Goal: Information Seeking & Learning: Learn about a topic

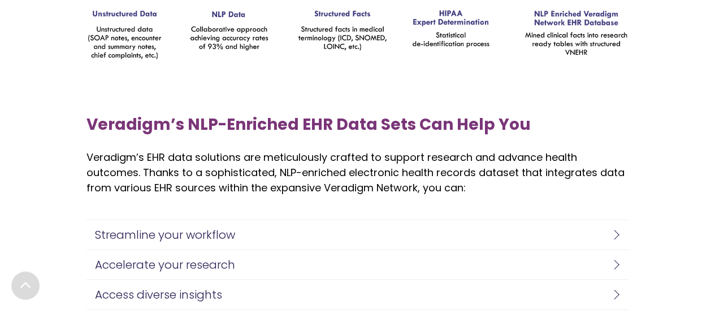
scroll to position [1884, 0]
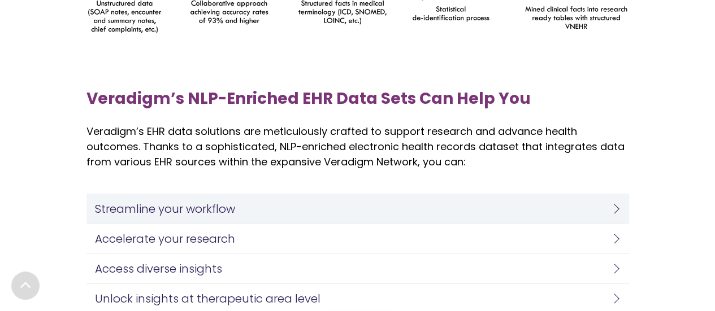
click at [208, 207] on h4 "Streamline your workflow" at bounding box center [355, 209] width 520 height 12
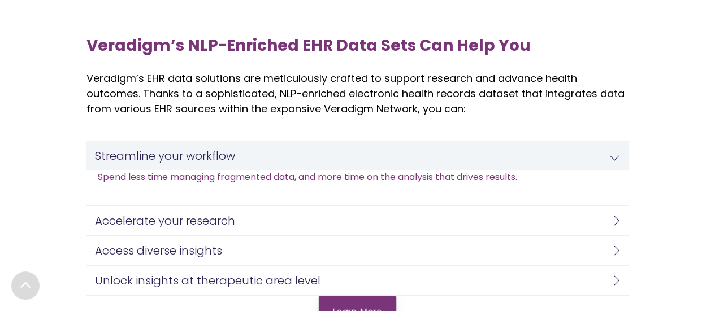
scroll to position [1997, 0]
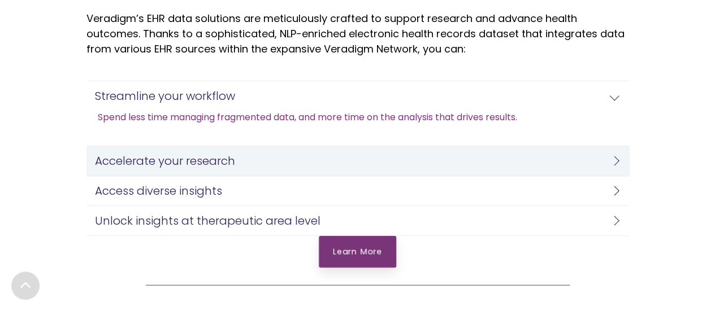
click at [225, 160] on h4 "Accelerate your research" at bounding box center [355, 161] width 520 height 12
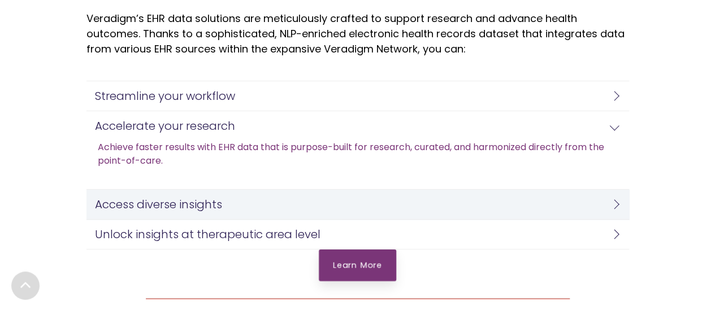
click at [306, 202] on h4 "Access diverse insights" at bounding box center [355, 204] width 520 height 12
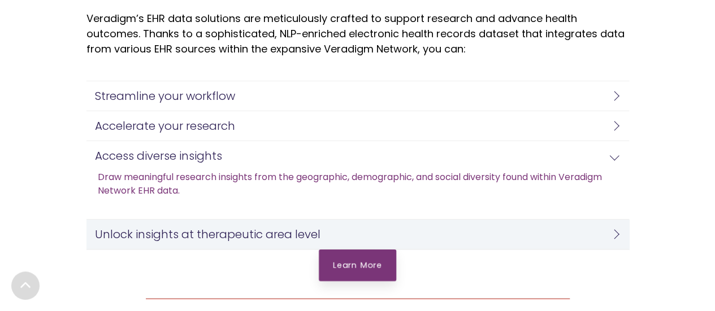
click at [285, 228] on h4 "Unlock insights at therapeutic area level" at bounding box center [355, 234] width 520 height 12
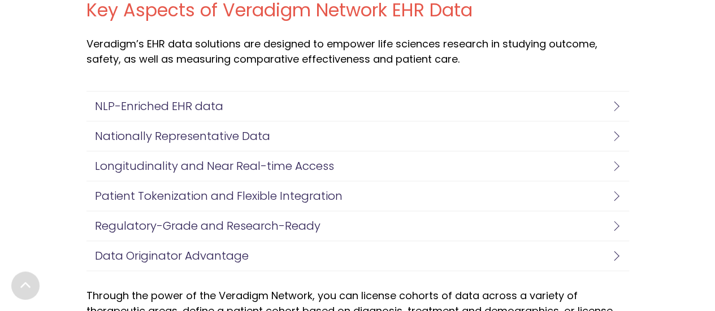
scroll to position [2837, 0]
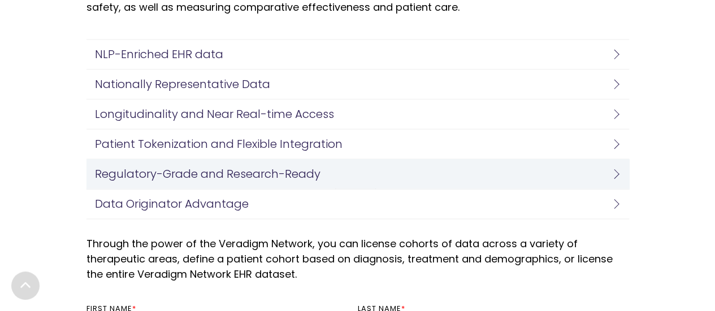
click at [209, 168] on h4 "Regulatory-Grade and Research-Ready" at bounding box center [355, 174] width 520 height 12
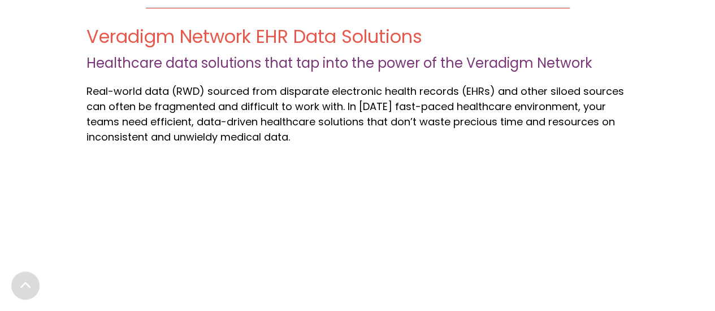
scroll to position [355, 0]
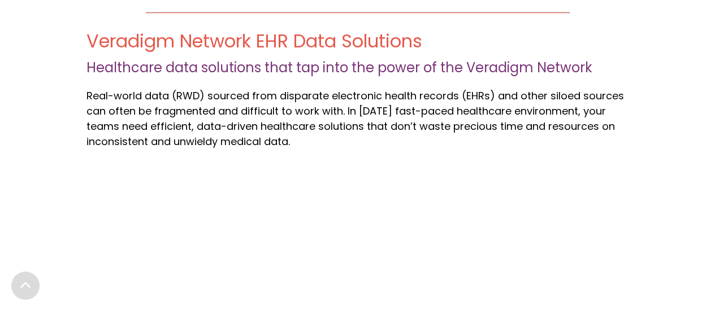
drag, startPoint x: 705, startPoint y: 50, endPoint x: 335, endPoint y: 105, distance: 374.3
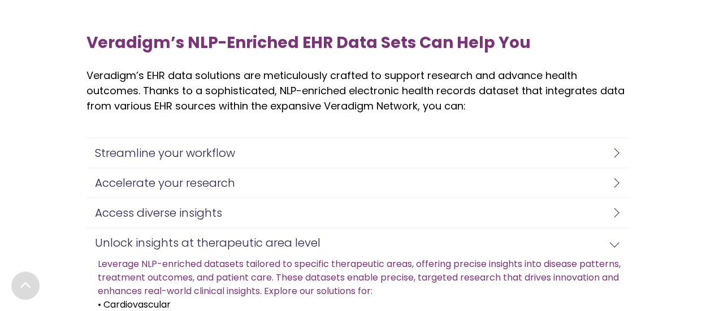
scroll to position [1983, 0]
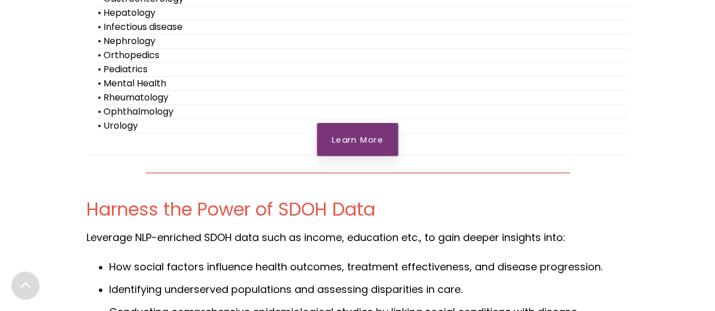
click at [359, 138] on link "Learn More" at bounding box center [357, 139] width 81 height 33
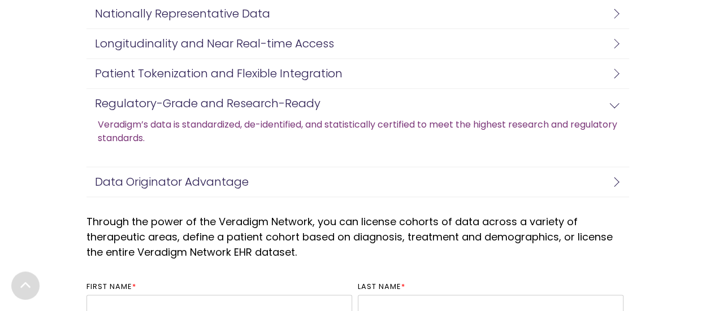
scroll to position [2898, 0]
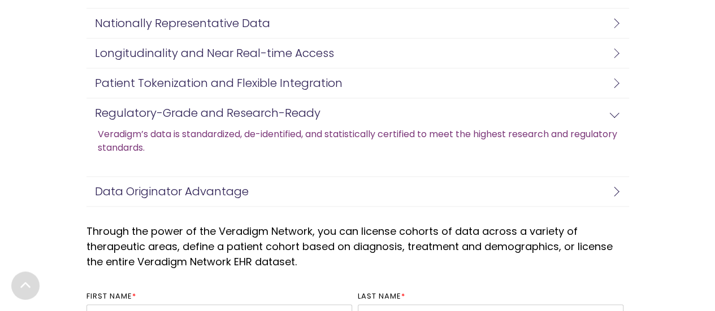
click at [0, 0] on div "Veradigm’s data is standardized, de-identified, and statistically certified to …" at bounding box center [0, 0] width 0 height 0
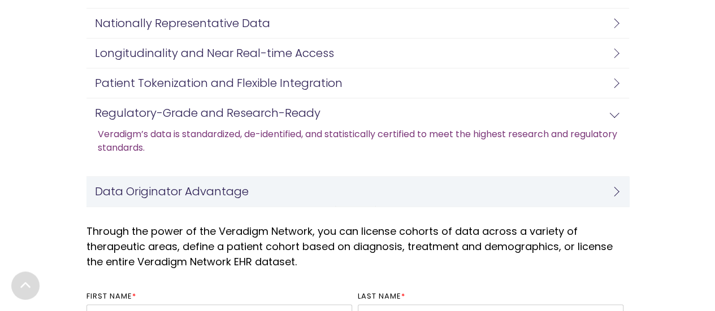
click at [197, 185] on h4 "Data Originator Advantage" at bounding box center [355, 191] width 520 height 12
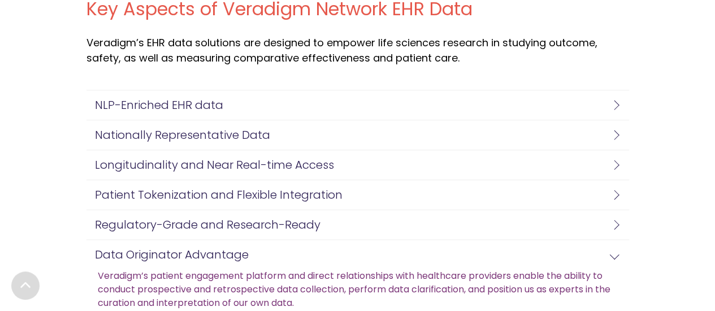
scroll to position [2782, 0]
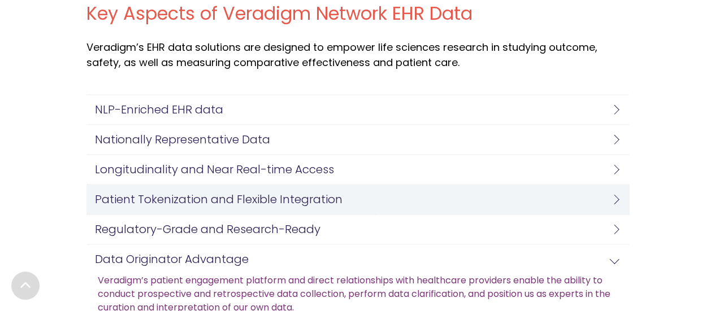
click at [326, 195] on h4 "Patient Tokenization and Flexible Integration" at bounding box center [355, 199] width 520 height 12
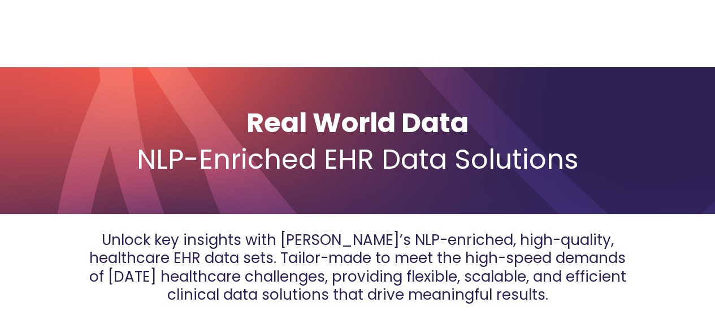
scroll to position [0, 0]
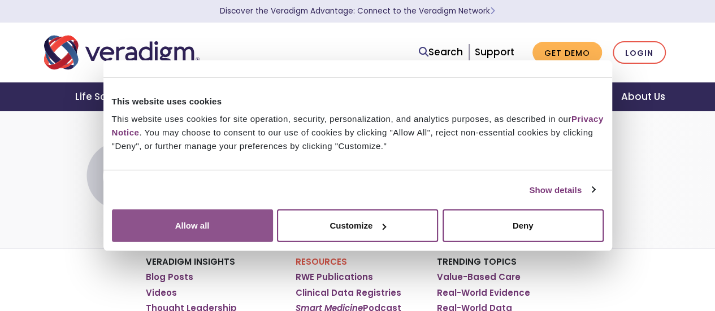
click at [273, 210] on button "Allow all" at bounding box center [192, 226] width 161 height 33
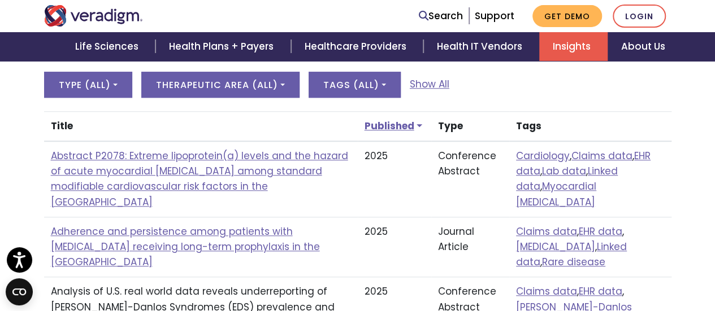
scroll to position [423, 0]
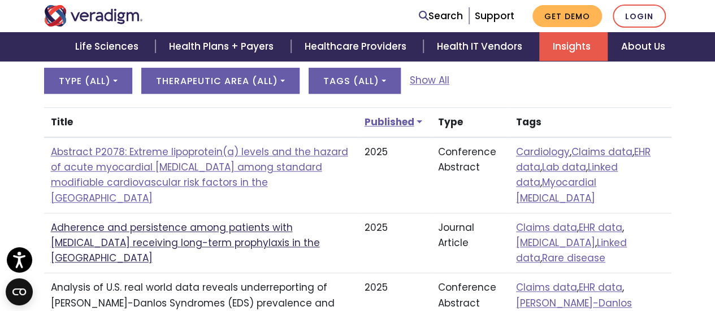
click at [184, 221] on link "Adherence and persistence among patients with hereditary angioedema receiving l…" at bounding box center [185, 243] width 269 height 44
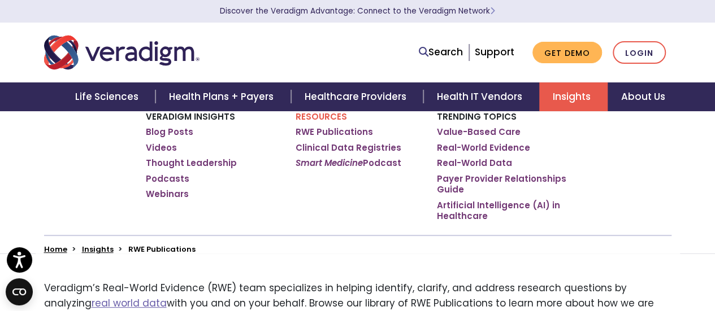
scroll to position [167, 0]
